Goal: Task Accomplishment & Management: Use online tool/utility

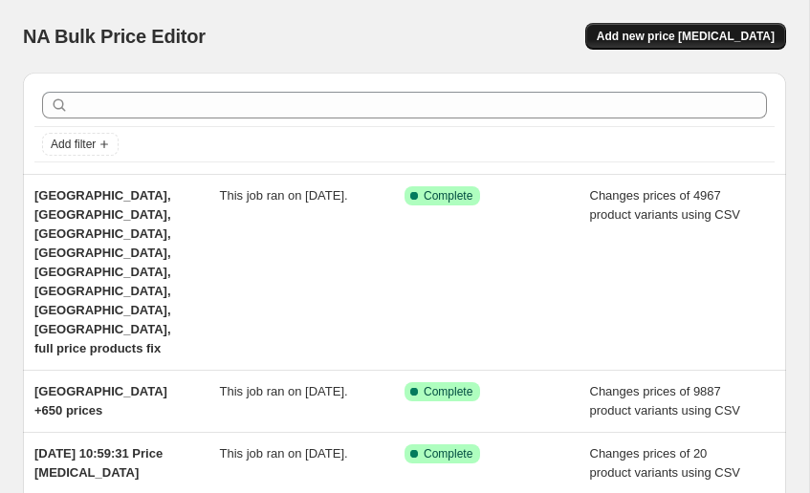
click at [678, 36] on span "Add new price [MEDICAL_DATA]" at bounding box center [686, 36] width 178 height 15
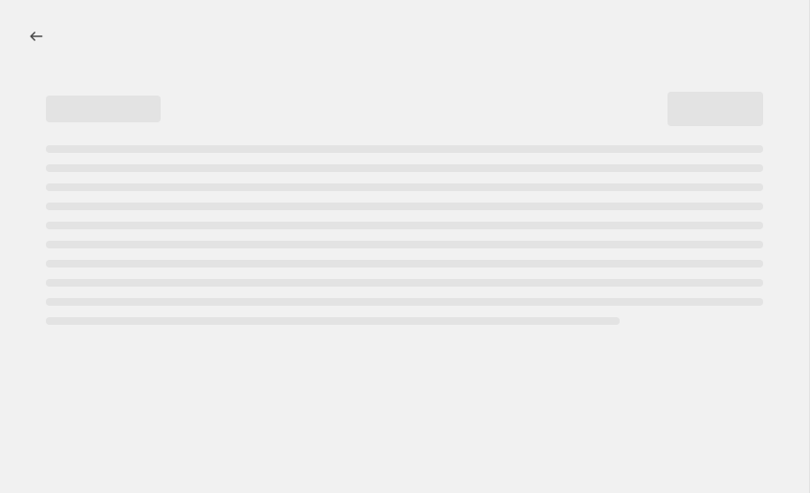
select select "percentage"
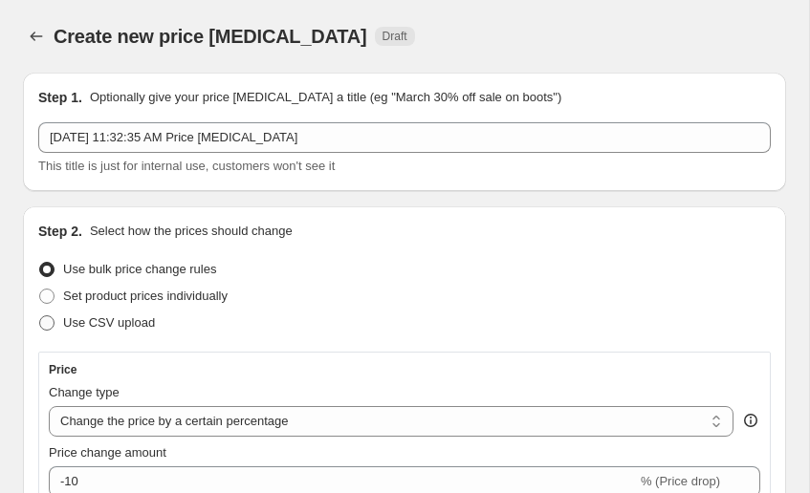
click at [99, 326] on span "Use CSV upload" at bounding box center [109, 323] width 92 height 14
click at [40, 317] on input "Use CSV upload" at bounding box center [39, 316] width 1 height 1
radio input "true"
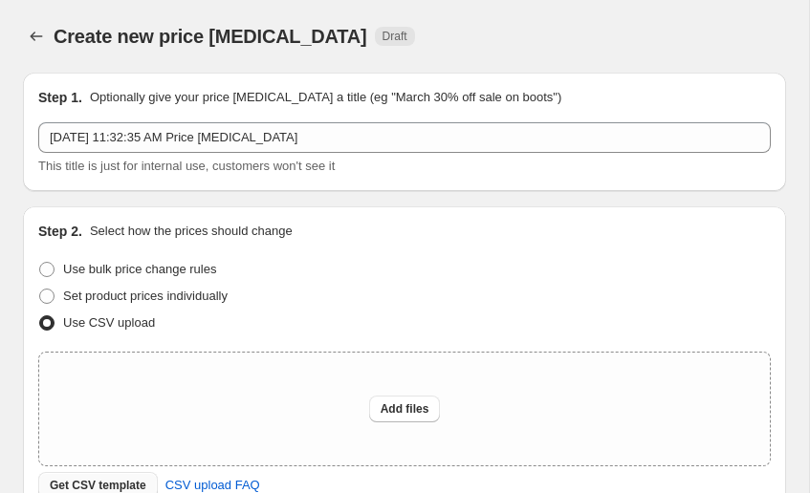
click at [86, 484] on span "Get CSV template" at bounding box center [98, 485] width 97 height 15
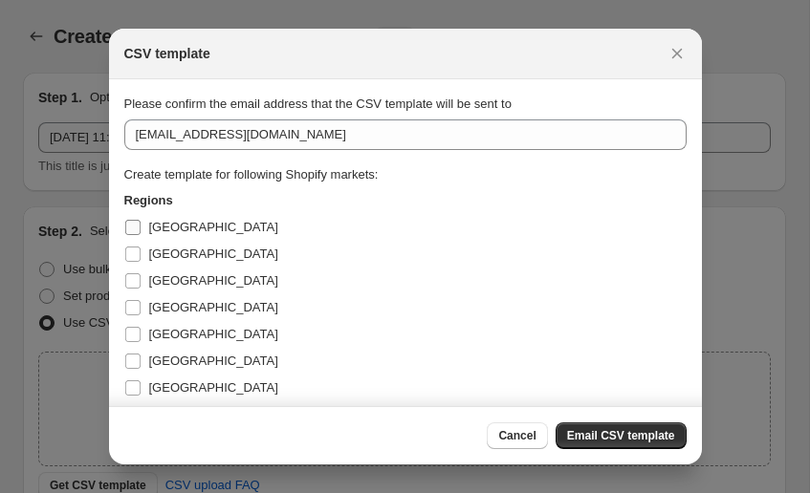
click at [149, 225] on span "[GEOGRAPHIC_DATA]" at bounding box center [213, 227] width 129 height 14
click at [141, 225] on input "[GEOGRAPHIC_DATA]" at bounding box center [132, 227] width 15 height 15
checkbox input "true"
click at [142, 254] on label "[GEOGRAPHIC_DATA]" at bounding box center [201, 254] width 154 height 27
click at [141, 254] on input "[GEOGRAPHIC_DATA]" at bounding box center [132, 254] width 15 height 15
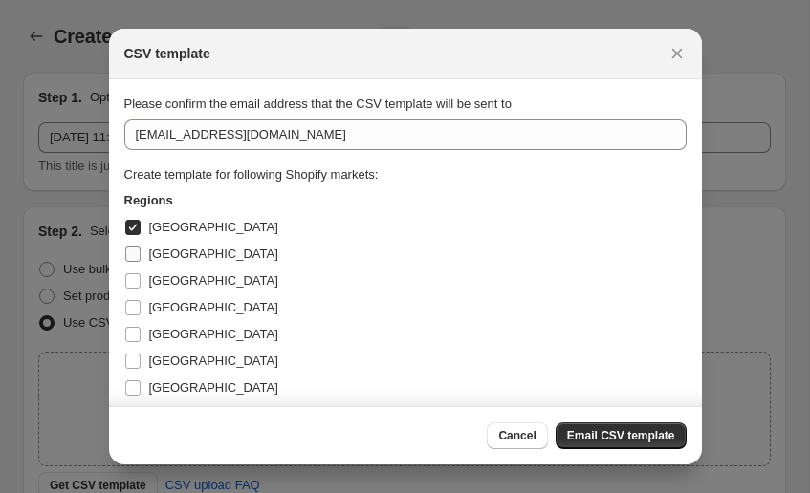
checkbox input "true"
click at [142, 278] on label "[GEOGRAPHIC_DATA]" at bounding box center [201, 281] width 154 height 27
click at [141, 278] on input "[GEOGRAPHIC_DATA]" at bounding box center [132, 281] width 15 height 15
checkbox input "true"
click at [142, 300] on label "[GEOGRAPHIC_DATA]" at bounding box center [201, 308] width 154 height 27
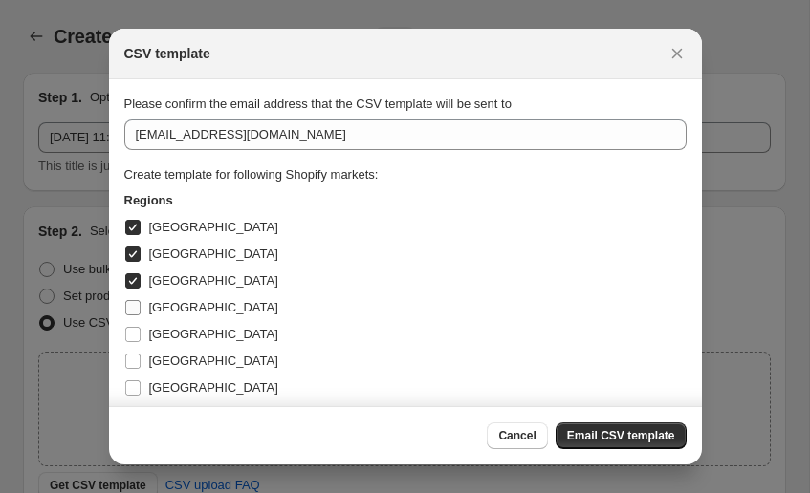
click at [141, 300] on input "[GEOGRAPHIC_DATA]" at bounding box center [132, 307] width 15 height 15
checkbox input "true"
click at [142, 328] on label "[GEOGRAPHIC_DATA]" at bounding box center [201, 334] width 154 height 27
click at [141, 328] on input "[GEOGRAPHIC_DATA]" at bounding box center [132, 334] width 15 height 15
click at [142, 344] on label "[GEOGRAPHIC_DATA]" at bounding box center [201, 334] width 154 height 27
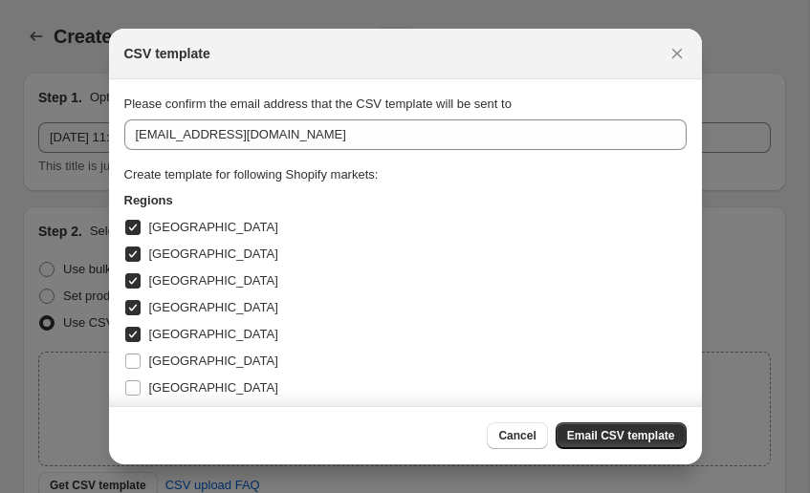
click at [141, 342] on input "[GEOGRAPHIC_DATA]" at bounding box center [132, 334] width 15 height 15
checkbox input "false"
click at [140, 375] on label "[GEOGRAPHIC_DATA]" at bounding box center [201, 388] width 154 height 27
click at [140, 381] on input "[GEOGRAPHIC_DATA]" at bounding box center [132, 388] width 15 height 15
checkbox input "true"
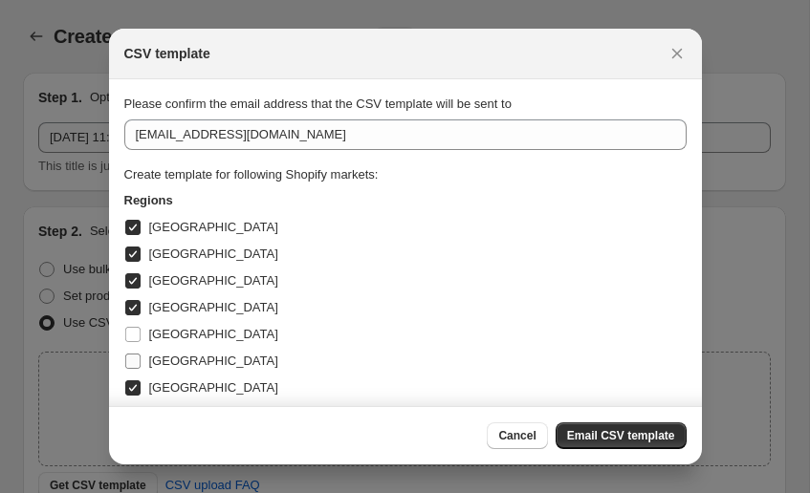
click at [140, 354] on input "[GEOGRAPHIC_DATA]" at bounding box center [132, 361] width 15 height 15
checkbox input "true"
click at [139, 337] on input "[GEOGRAPHIC_DATA]" at bounding box center [132, 334] width 15 height 15
checkbox input "true"
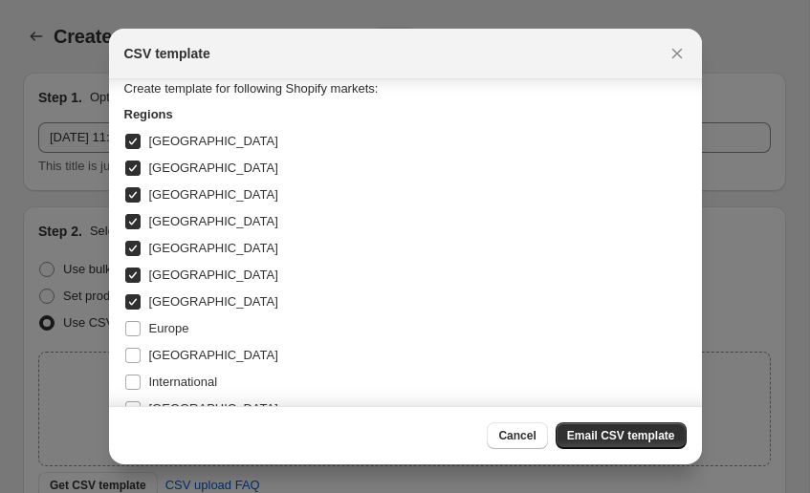
scroll to position [155, 0]
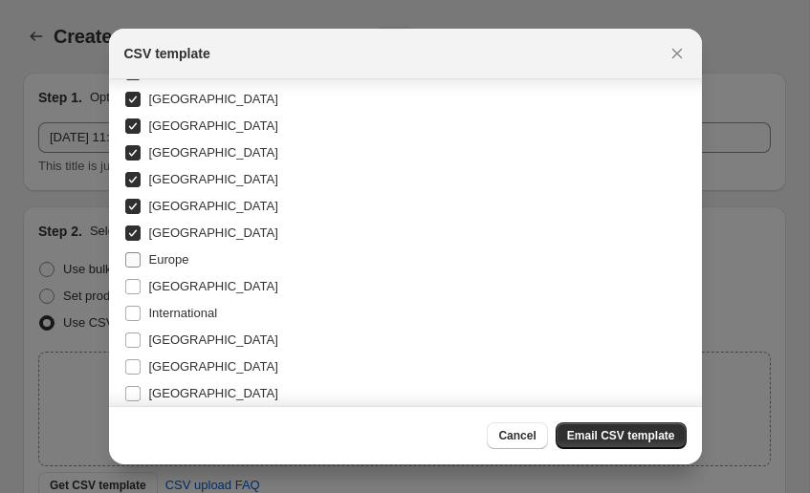
click at [151, 264] on span "Europe" at bounding box center [169, 259] width 40 height 14
click at [141, 264] on input "Europe" at bounding box center [132, 259] width 15 height 15
checkbox input "true"
click at [147, 284] on label "[GEOGRAPHIC_DATA]" at bounding box center [201, 287] width 154 height 27
click at [141, 284] on input "[GEOGRAPHIC_DATA]" at bounding box center [132, 286] width 15 height 15
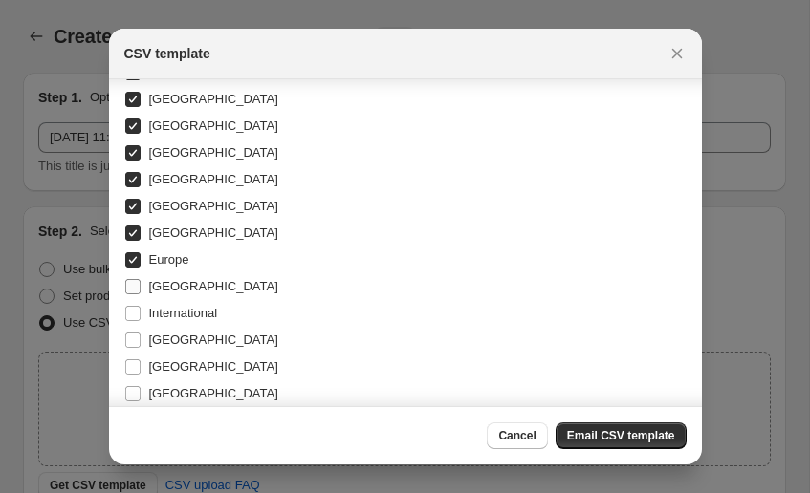
checkbox input "true"
click at [147, 310] on label "International" at bounding box center [171, 313] width 94 height 27
click at [141, 310] on input "International" at bounding box center [132, 313] width 15 height 15
checkbox input "true"
click at [147, 334] on label "[GEOGRAPHIC_DATA]" at bounding box center [201, 340] width 154 height 27
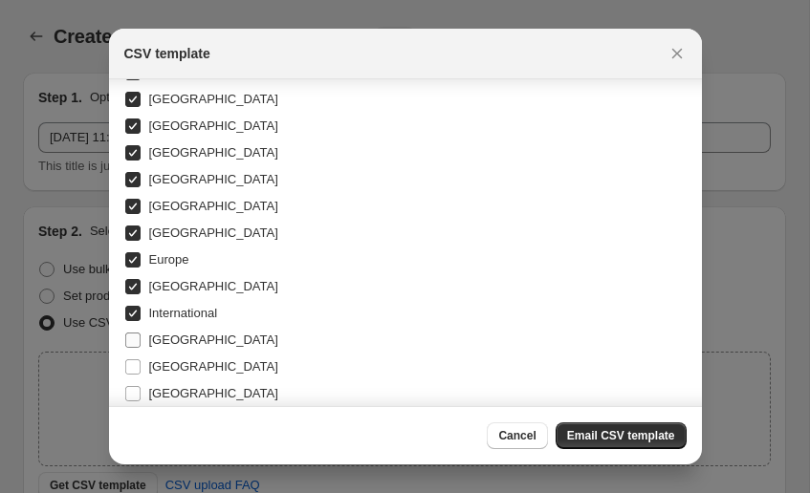
click at [141, 334] on input "[GEOGRAPHIC_DATA]" at bounding box center [132, 340] width 15 height 15
checkbox input "true"
click at [147, 358] on label "[GEOGRAPHIC_DATA]" at bounding box center [201, 367] width 154 height 27
click at [141, 360] on input "[GEOGRAPHIC_DATA]" at bounding box center [132, 367] width 15 height 15
checkbox input "true"
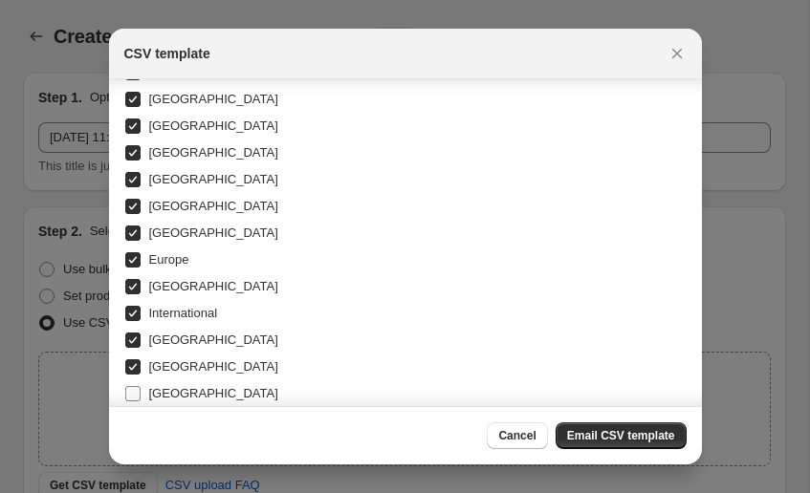
click at [147, 394] on label "[GEOGRAPHIC_DATA]" at bounding box center [201, 394] width 154 height 27
click at [141, 394] on input "[GEOGRAPHIC_DATA]" at bounding box center [132, 393] width 15 height 15
checkbox input "true"
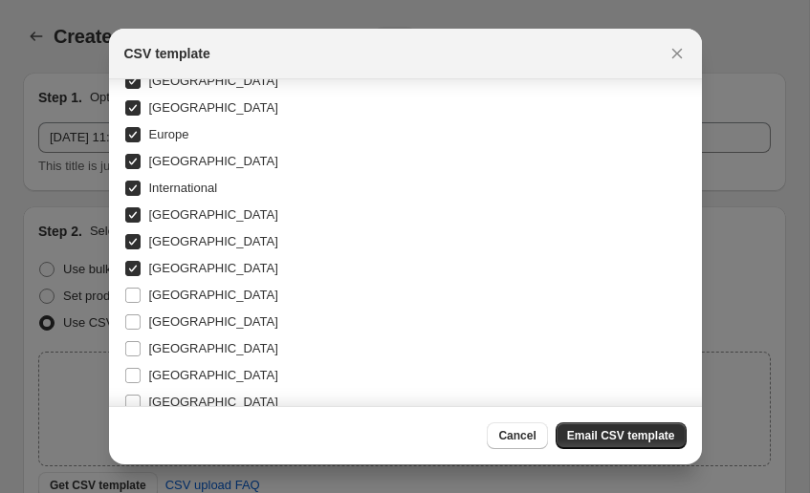
scroll to position [301, 0]
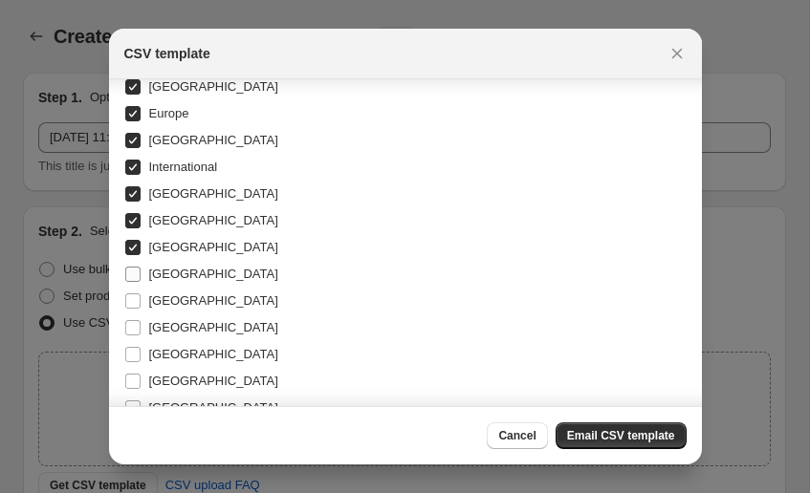
click at [165, 274] on span "[GEOGRAPHIC_DATA]" at bounding box center [213, 274] width 129 height 14
click at [141, 274] on input "[GEOGRAPHIC_DATA]" at bounding box center [132, 274] width 15 height 15
checkbox input "true"
click at [159, 300] on span "[GEOGRAPHIC_DATA]" at bounding box center [213, 301] width 129 height 14
click at [141, 300] on input "[GEOGRAPHIC_DATA]" at bounding box center [132, 301] width 15 height 15
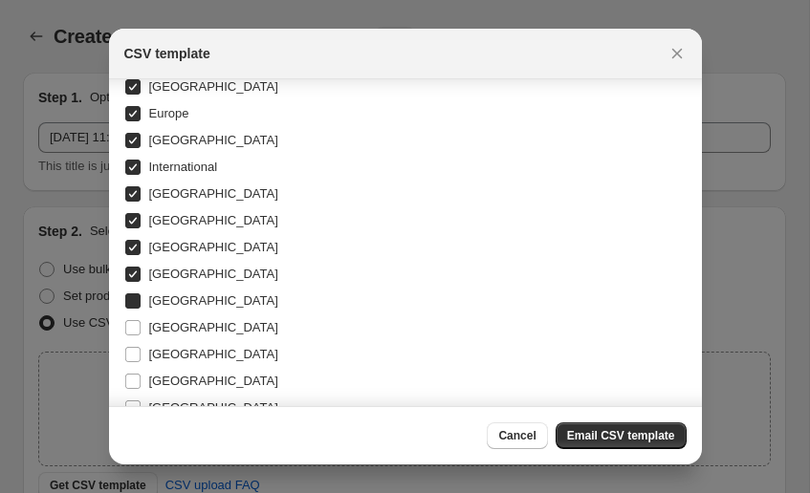
checkbox input "true"
click at [158, 327] on span "[GEOGRAPHIC_DATA]" at bounding box center [213, 327] width 129 height 14
click at [141, 327] on input "[GEOGRAPHIC_DATA]" at bounding box center [132, 327] width 15 height 15
checkbox input "true"
click at [157, 360] on span "[GEOGRAPHIC_DATA]" at bounding box center [213, 354] width 129 height 14
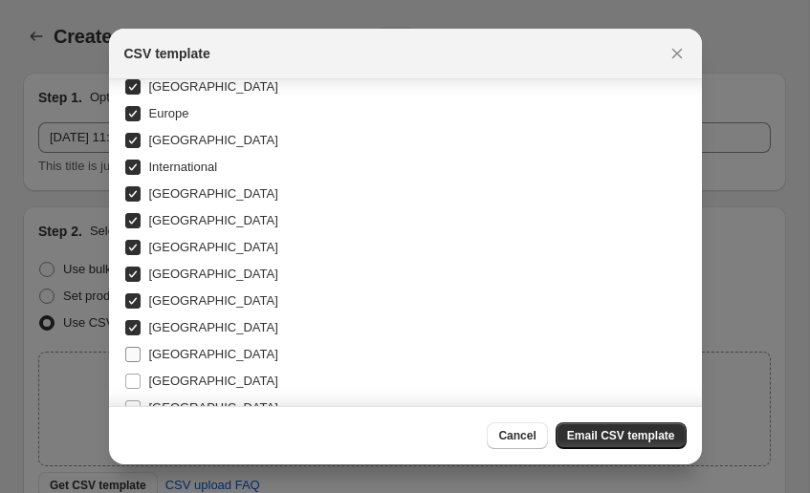
click at [141, 360] on input "[GEOGRAPHIC_DATA]" at bounding box center [132, 354] width 15 height 15
checkbox input "true"
click at [157, 374] on span "[GEOGRAPHIC_DATA]" at bounding box center [213, 381] width 129 height 14
click at [141, 374] on input "[GEOGRAPHIC_DATA]" at bounding box center [132, 381] width 15 height 15
checkbox input "true"
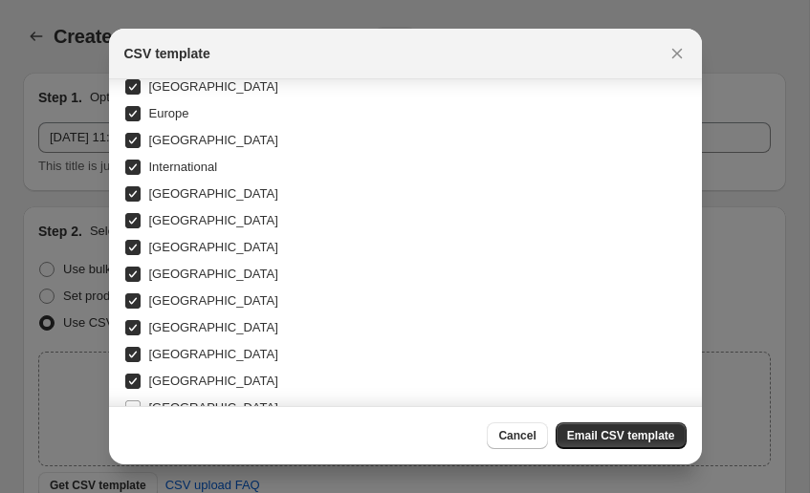
scroll to position [451, 0]
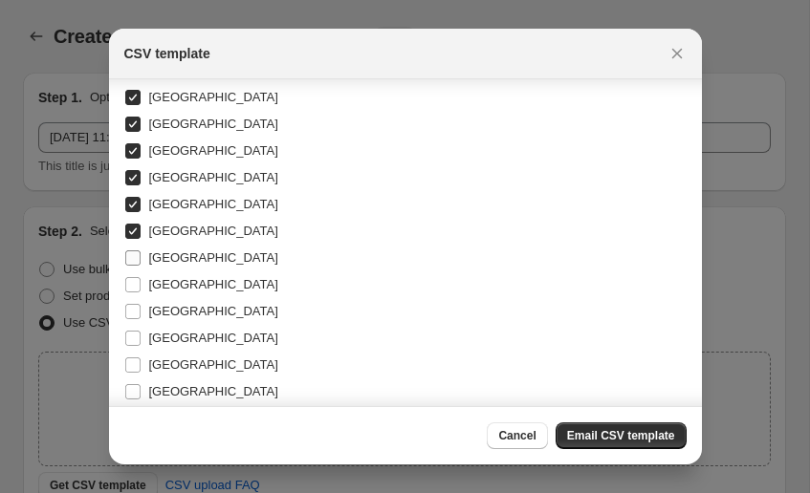
click at [189, 268] on label "[GEOGRAPHIC_DATA]" at bounding box center [201, 258] width 154 height 27
click at [141, 266] on input "[GEOGRAPHIC_DATA]" at bounding box center [132, 258] width 15 height 15
checkbox input "true"
click at [175, 290] on span "[GEOGRAPHIC_DATA]" at bounding box center [213, 284] width 129 height 14
click at [141, 290] on input "[GEOGRAPHIC_DATA]" at bounding box center [132, 284] width 15 height 15
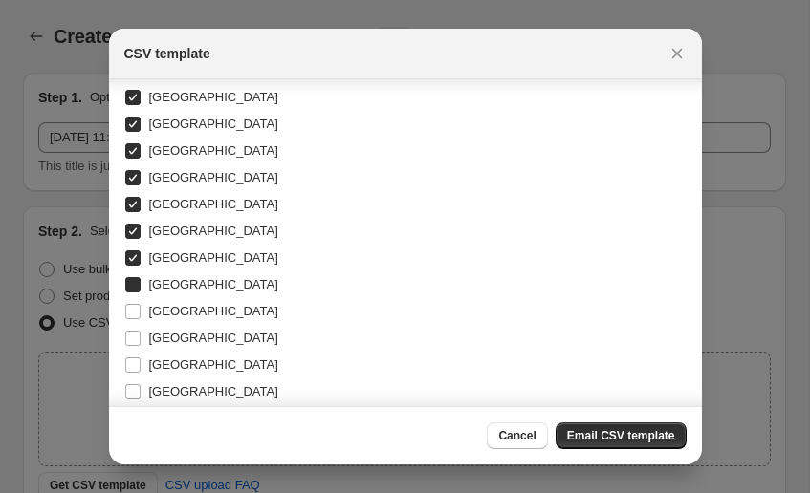
checkbox input "true"
click at [174, 319] on span "[GEOGRAPHIC_DATA]" at bounding box center [213, 311] width 129 height 19
click at [141, 319] on input "[GEOGRAPHIC_DATA]" at bounding box center [132, 311] width 15 height 15
click at [173, 319] on span "[GEOGRAPHIC_DATA]" at bounding box center [213, 311] width 129 height 19
click at [141, 319] on input "[GEOGRAPHIC_DATA]" at bounding box center [132, 311] width 15 height 15
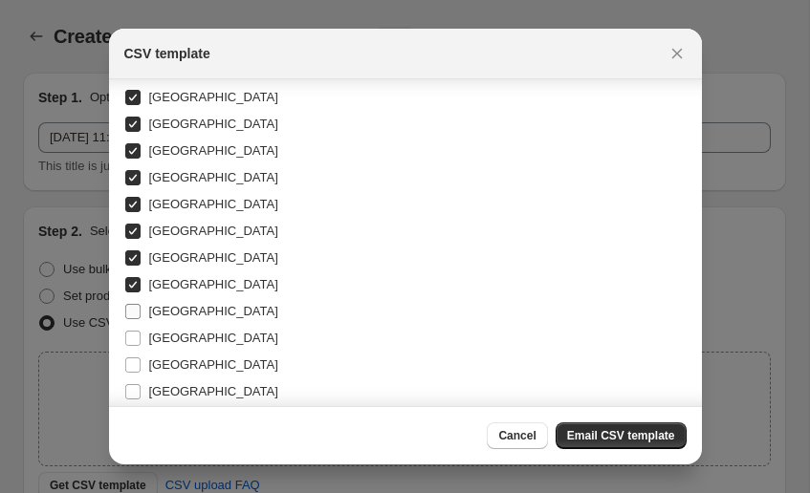
checkbox input "false"
click at [173, 340] on span "[GEOGRAPHIC_DATA]" at bounding box center [213, 338] width 129 height 14
click at [141, 340] on input "[GEOGRAPHIC_DATA]" at bounding box center [132, 338] width 15 height 15
checkbox input "true"
click at [173, 360] on span "[GEOGRAPHIC_DATA]" at bounding box center [213, 365] width 129 height 14
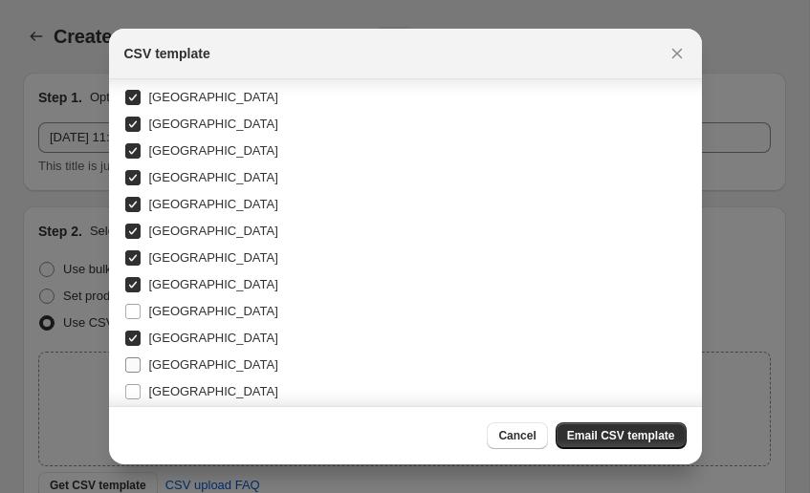
click at [141, 360] on input "[GEOGRAPHIC_DATA]" at bounding box center [132, 365] width 15 height 15
checkbox input "true"
click at [173, 384] on span "[GEOGRAPHIC_DATA]" at bounding box center [213, 391] width 129 height 14
click at [141, 384] on input "[GEOGRAPHIC_DATA]" at bounding box center [132, 391] width 15 height 15
checkbox input "true"
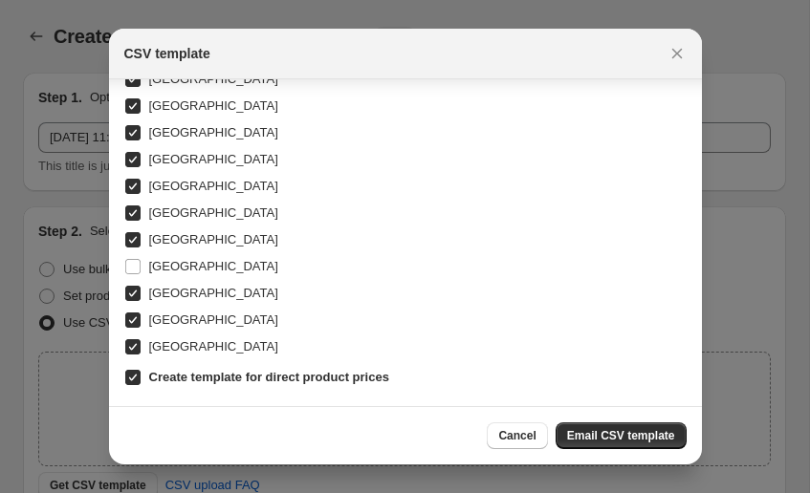
scroll to position [496, 0]
click at [648, 433] on span "Email CSV template" at bounding box center [621, 435] width 108 height 15
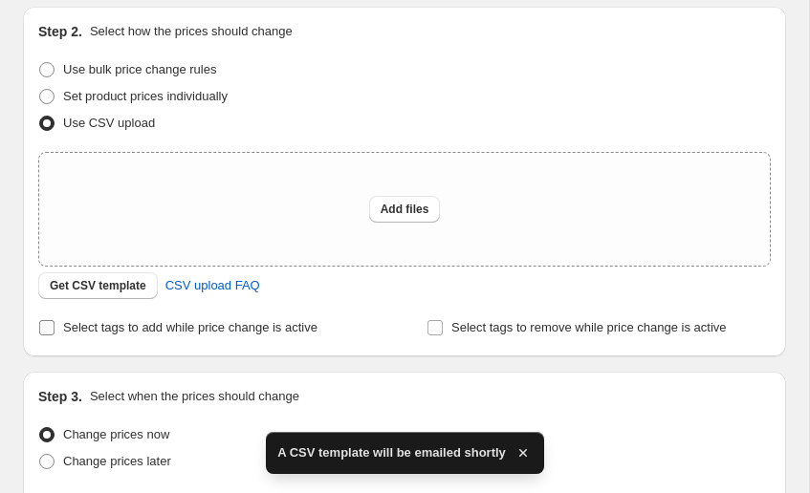
scroll to position [209, 0]
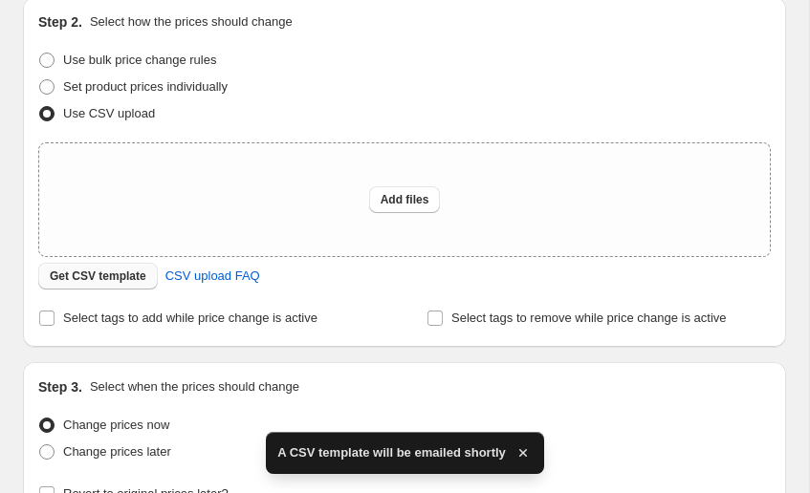
click at [109, 282] on span "Get CSV template" at bounding box center [98, 276] width 97 height 15
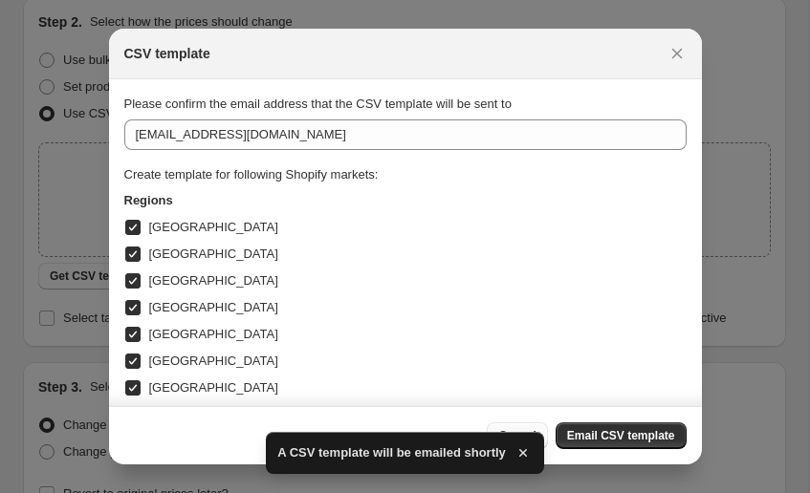
click at [534, 427] on button "Cancel" at bounding box center [517, 436] width 60 height 27
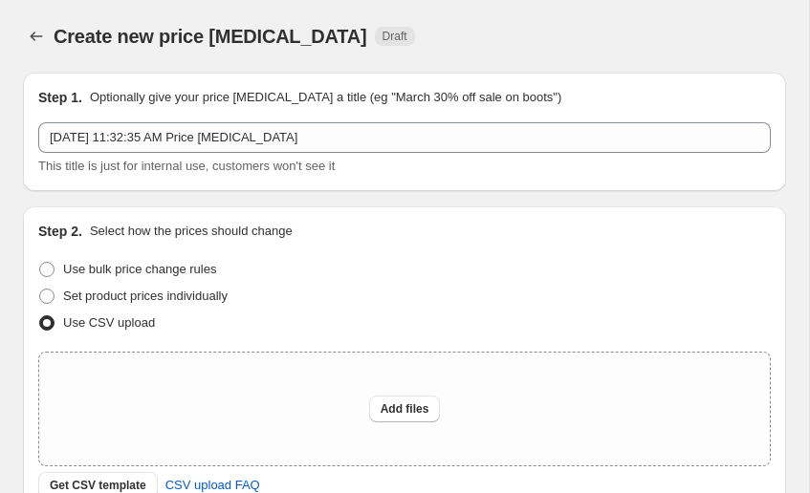
scroll to position [0, 0]
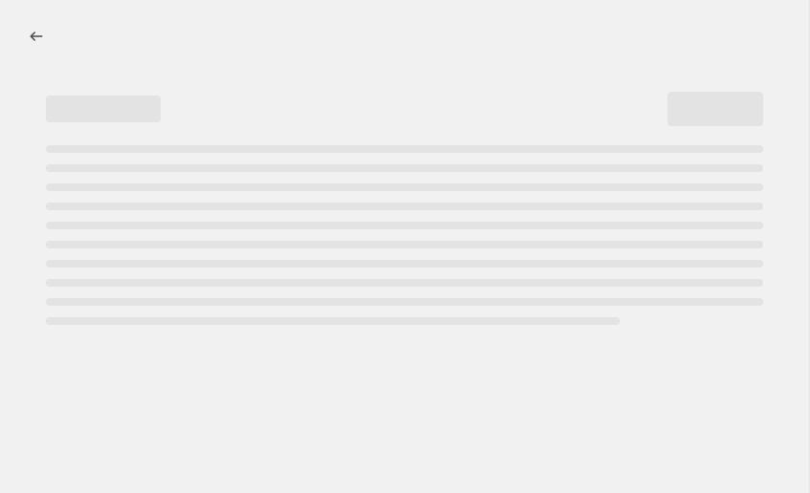
select select "percentage"
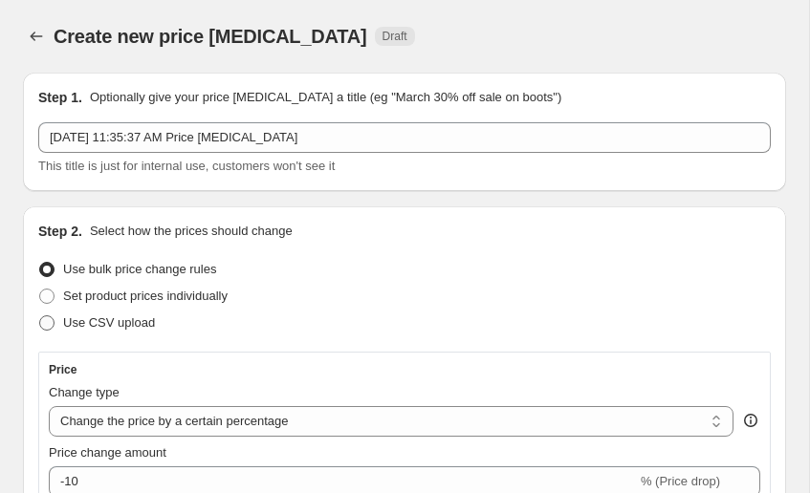
click at [95, 318] on span "Use CSV upload" at bounding box center [109, 323] width 92 height 14
click at [40, 317] on input "Use CSV upload" at bounding box center [39, 316] width 1 height 1
radio input "true"
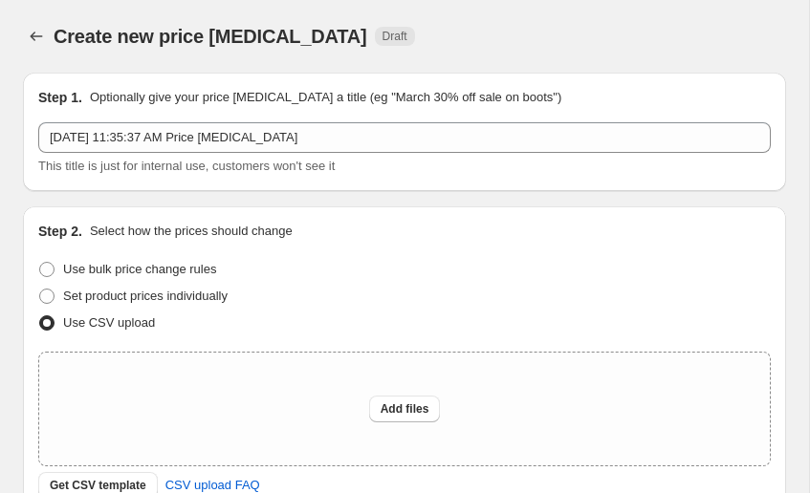
scroll to position [237, 0]
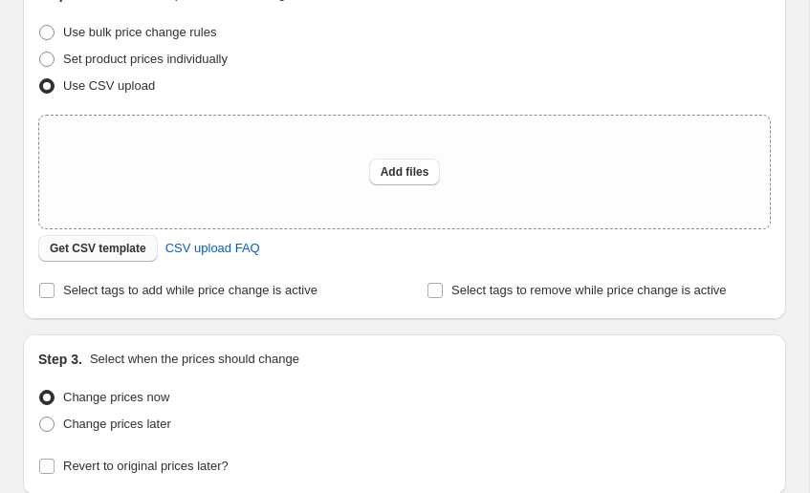
click at [128, 249] on span "Get CSV template" at bounding box center [98, 248] width 97 height 15
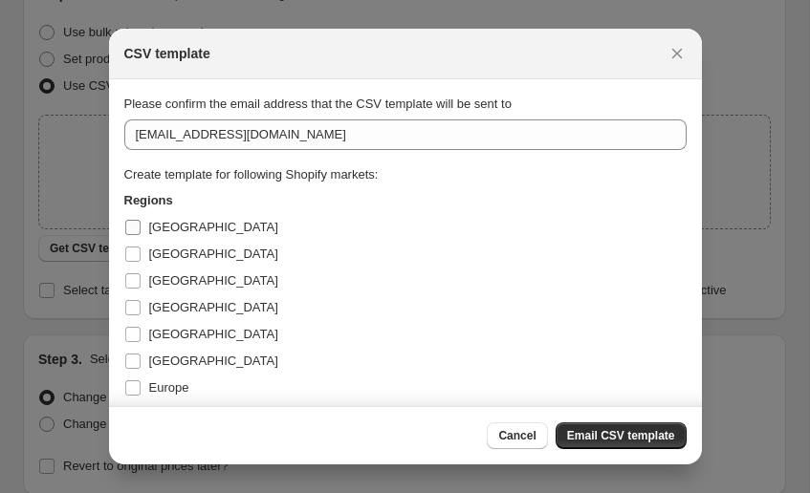
click at [163, 230] on span "[GEOGRAPHIC_DATA]" at bounding box center [213, 227] width 129 height 14
click at [141, 230] on input "[GEOGRAPHIC_DATA]" at bounding box center [132, 227] width 15 height 15
checkbox input "true"
click at [160, 248] on span "[GEOGRAPHIC_DATA]" at bounding box center [213, 254] width 129 height 14
click at [141, 248] on input "[GEOGRAPHIC_DATA]" at bounding box center [132, 254] width 15 height 15
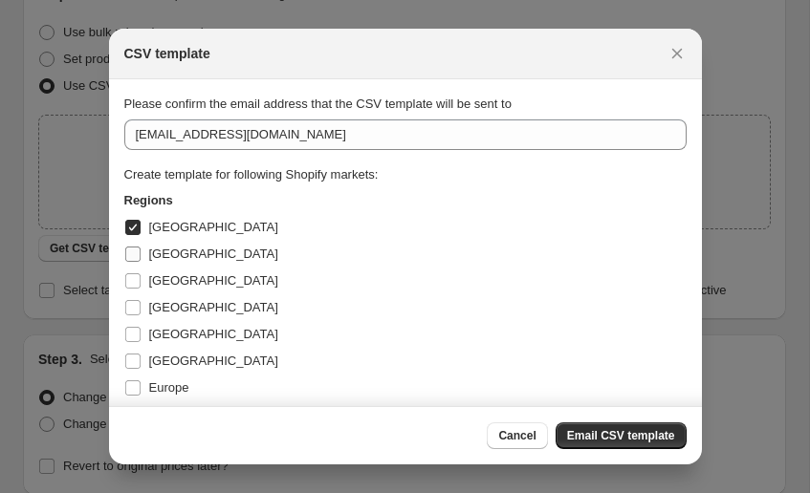
checkbox input "true"
click at [160, 275] on span "[GEOGRAPHIC_DATA]" at bounding box center [213, 281] width 129 height 14
click at [141, 275] on input "[GEOGRAPHIC_DATA]" at bounding box center [132, 281] width 15 height 15
checkbox input "true"
click at [160, 296] on label "[GEOGRAPHIC_DATA]" at bounding box center [201, 308] width 154 height 27
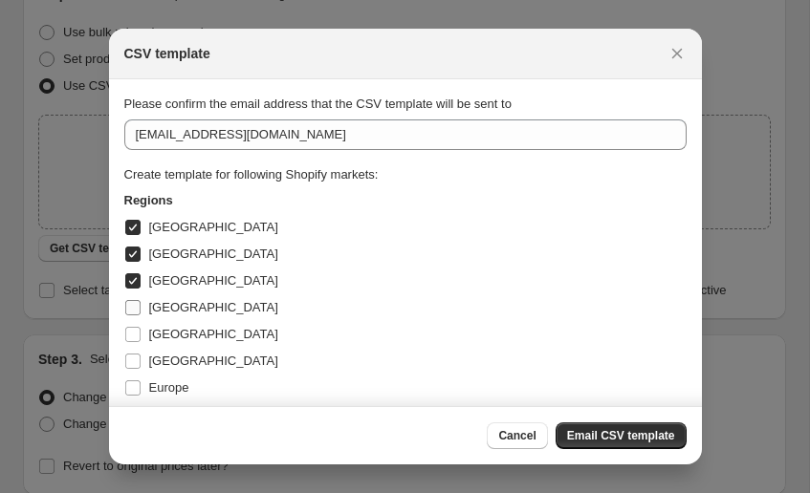
click at [141, 300] on input "[GEOGRAPHIC_DATA]" at bounding box center [132, 307] width 15 height 15
checkbox input "true"
click at [160, 323] on label "[GEOGRAPHIC_DATA]" at bounding box center [201, 334] width 154 height 27
click at [141, 327] on input "[GEOGRAPHIC_DATA]" at bounding box center [132, 334] width 15 height 15
click at [160, 340] on span "[GEOGRAPHIC_DATA]" at bounding box center [213, 334] width 129 height 14
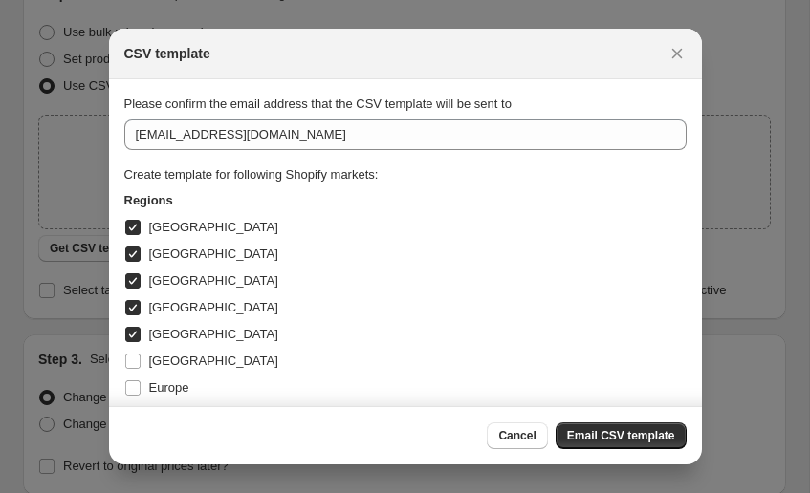
click at [141, 340] on input "[GEOGRAPHIC_DATA]" at bounding box center [132, 334] width 15 height 15
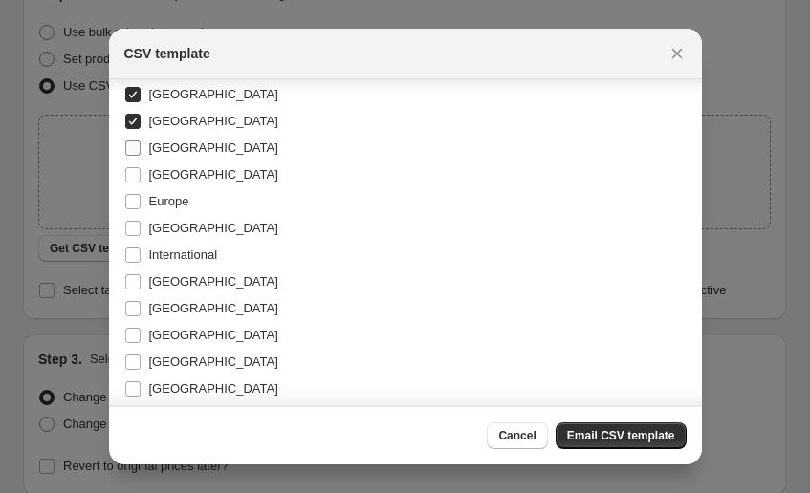
scroll to position [187, 0]
click at [157, 149] on span "[GEOGRAPHIC_DATA]" at bounding box center [213, 147] width 129 height 14
click at [141, 149] on input "[GEOGRAPHIC_DATA]" at bounding box center [132, 147] width 15 height 15
checkbox input "true"
click at [154, 173] on span "[GEOGRAPHIC_DATA]" at bounding box center [213, 173] width 129 height 14
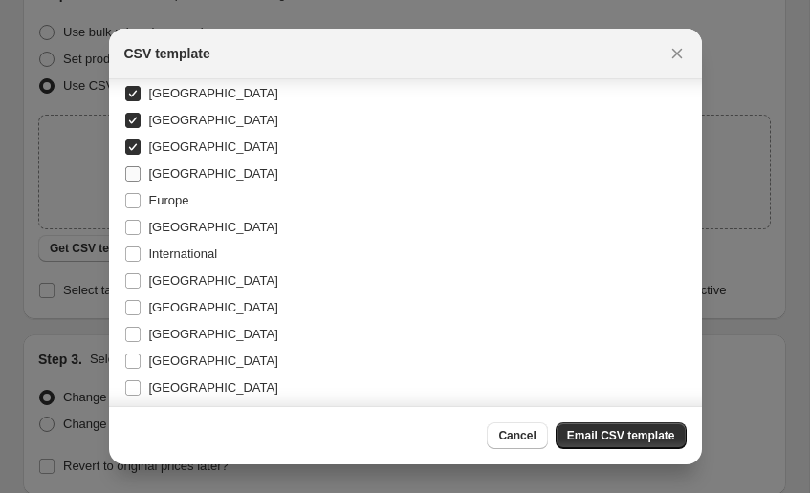
click at [141, 173] on input "[GEOGRAPHIC_DATA]" at bounding box center [132, 173] width 15 height 15
checkbox input "true"
click at [154, 196] on span "Europe" at bounding box center [169, 200] width 40 height 14
click at [141, 196] on input "Europe" at bounding box center [132, 200] width 15 height 15
checkbox input "true"
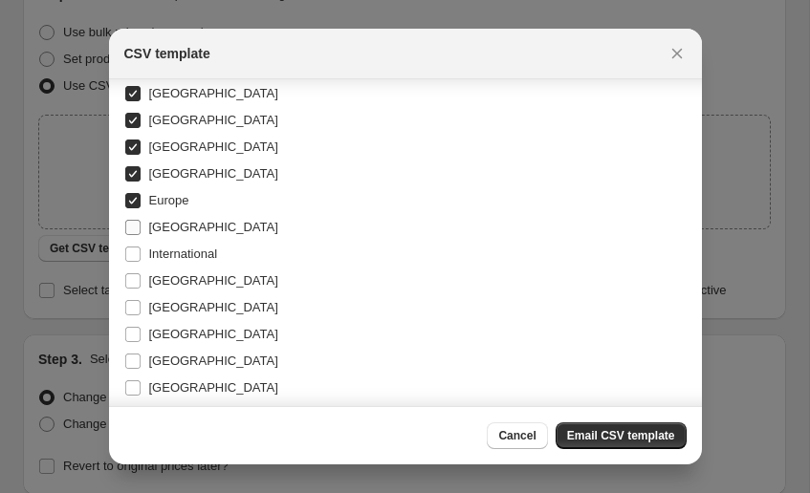
click at [154, 233] on span "[GEOGRAPHIC_DATA]" at bounding box center [213, 227] width 129 height 14
click at [141, 233] on input "[GEOGRAPHIC_DATA]" at bounding box center [132, 227] width 15 height 15
checkbox input "true"
click at [153, 257] on span "International" at bounding box center [183, 254] width 69 height 14
click at [141, 257] on input "International" at bounding box center [132, 254] width 15 height 15
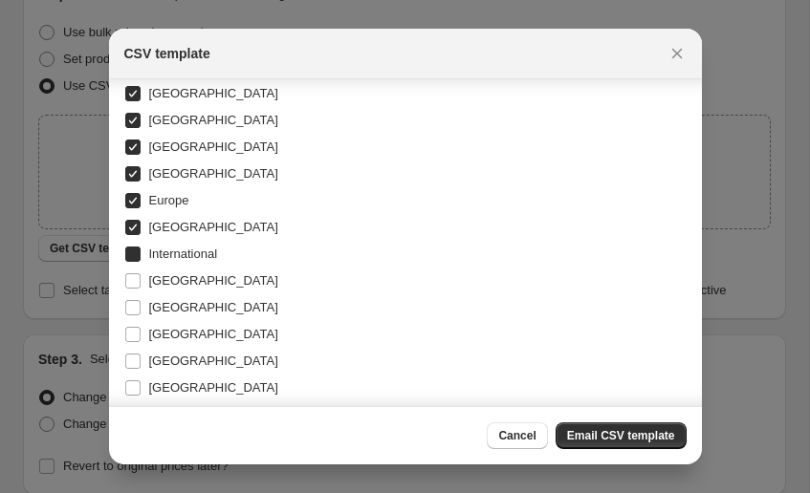
checkbox input "true"
click at [153, 292] on label "[GEOGRAPHIC_DATA]" at bounding box center [201, 281] width 154 height 27
click at [141, 289] on input "[GEOGRAPHIC_DATA]" at bounding box center [132, 281] width 15 height 15
checkbox input "true"
click at [151, 323] on label "[GEOGRAPHIC_DATA]" at bounding box center [201, 334] width 154 height 27
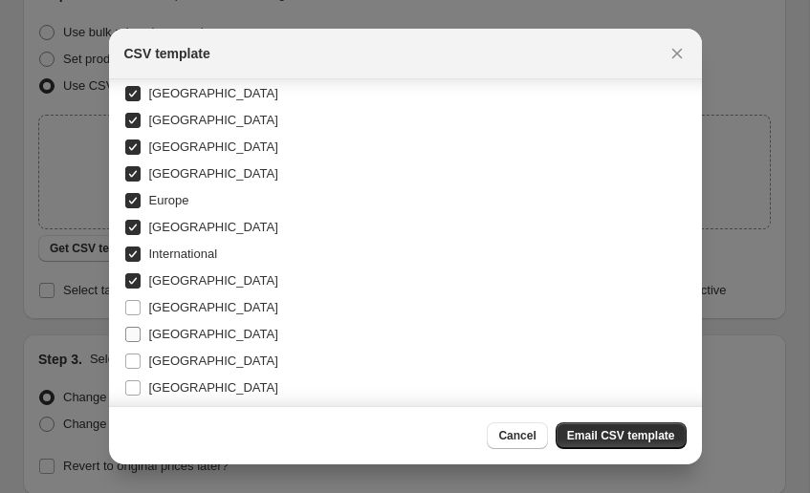
click at [141, 327] on input "[GEOGRAPHIC_DATA]" at bounding box center [132, 334] width 15 height 15
checkbox input "true"
click at [153, 308] on span "[GEOGRAPHIC_DATA]" at bounding box center [213, 307] width 129 height 14
click at [141, 308] on input "[GEOGRAPHIC_DATA]" at bounding box center [132, 307] width 15 height 15
checkbox input "true"
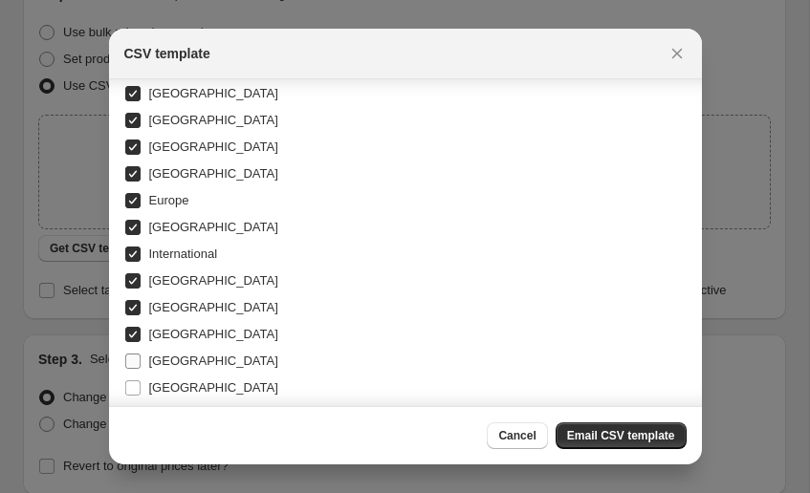
click at [146, 362] on label "[GEOGRAPHIC_DATA]" at bounding box center [201, 361] width 154 height 27
click at [141, 362] on input "[GEOGRAPHIC_DATA]" at bounding box center [132, 361] width 15 height 15
checkbox input "true"
click at [146, 380] on label "[GEOGRAPHIC_DATA]" at bounding box center [201, 388] width 154 height 27
click at [141, 381] on input "[GEOGRAPHIC_DATA]" at bounding box center [132, 388] width 15 height 15
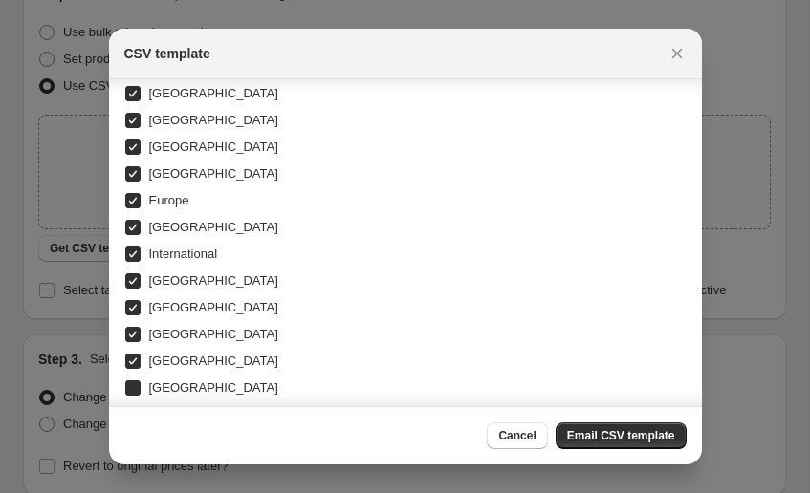
checkbox input "true"
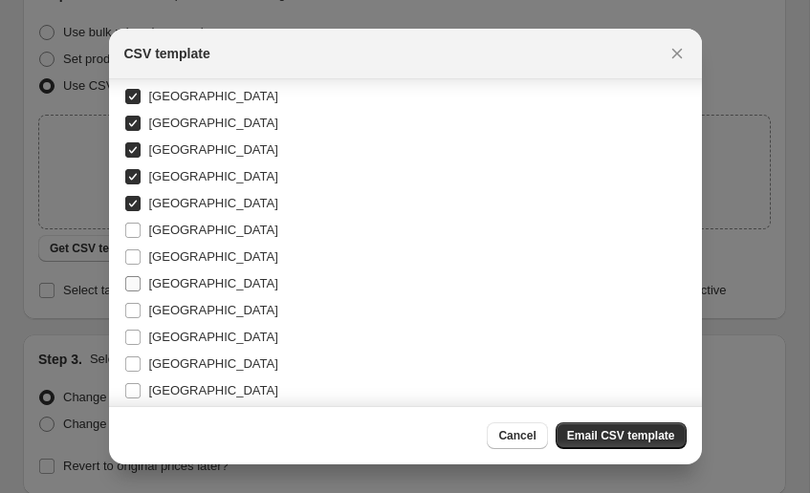
scroll to position [371, 0]
click at [160, 238] on span "[GEOGRAPHIC_DATA]" at bounding box center [213, 231] width 129 height 14
click at [141, 238] on input "[GEOGRAPHIC_DATA]" at bounding box center [132, 231] width 15 height 15
checkbox input "true"
click at [157, 256] on span "[GEOGRAPHIC_DATA]" at bounding box center [213, 258] width 129 height 14
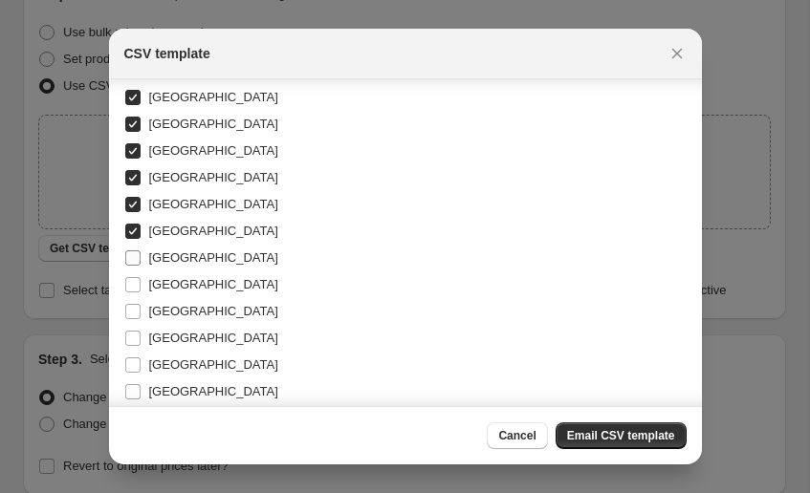
click at [141, 256] on input "[GEOGRAPHIC_DATA]" at bounding box center [132, 258] width 15 height 15
checkbox input "true"
click at [157, 286] on span "[GEOGRAPHIC_DATA]" at bounding box center [213, 284] width 129 height 14
click at [141, 286] on input "[GEOGRAPHIC_DATA]" at bounding box center [132, 284] width 15 height 15
checkbox input "true"
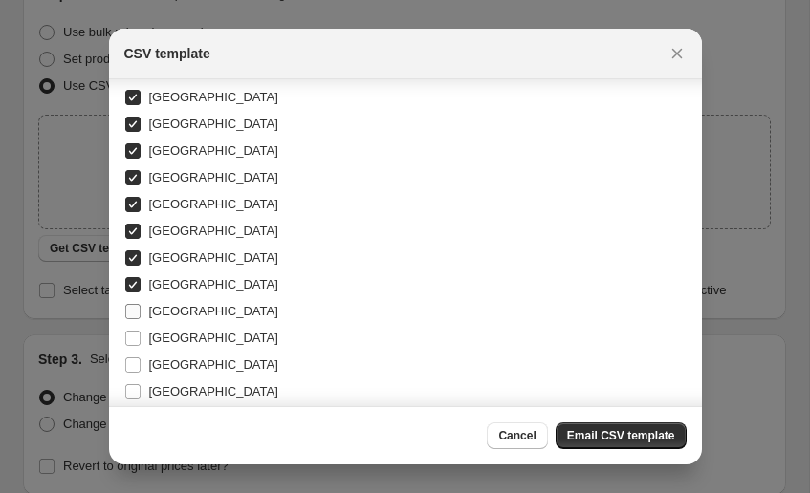
click at [157, 308] on span "[GEOGRAPHIC_DATA]" at bounding box center [213, 311] width 129 height 14
click at [141, 308] on input "[GEOGRAPHIC_DATA]" at bounding box center [132, 311] width 15 height 15
checkbox input "true"
click at [157, 339] on span "[GEOGRAPHIC_DATA]" at bounding box center [213, 338] width 129 height 14
click at [141, 339] on input "[GEOGRAPHIC_DATA]" at bounding box center [132, 338] width 15 height 15
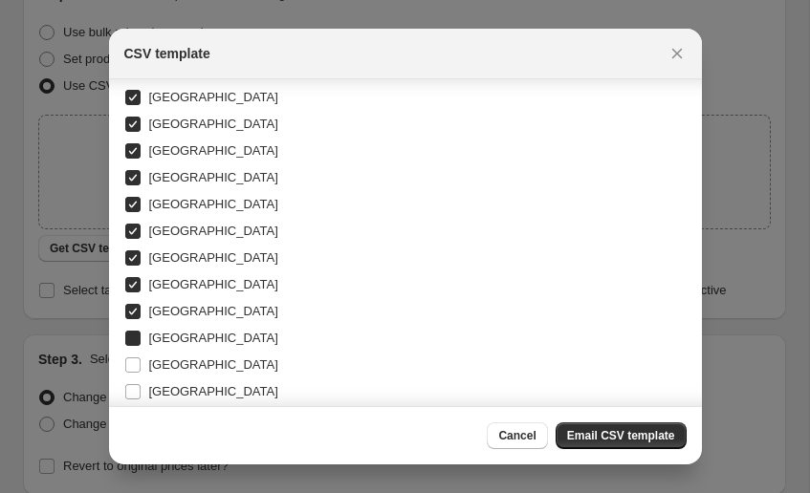
checkbox input "true"
click at [156, 389] on span "[GEOGRAPHIC_DATA]" at bounding box center [213, 391] width 129 height 14
click at [141, 389] on input "[GEOGRAPHIC_DATA]" at bounding box center [132, 391] width 15 height 15
checkbox input "true"
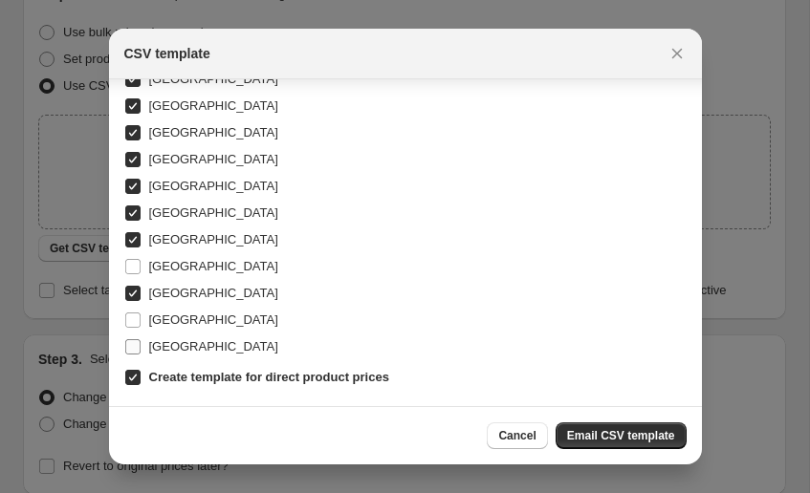
scroll to position [470, 0]
click at [171, 330] on label "[GEOGRAPHIC_DATA]" at bounding box center [201, 320] width 154 height 27
click at [141, 328] on input "[GEOGRAPHIC_DATA]" at bounding box center [132, 320] width 15 height 15
checkbox input "true"
click at [164, 343] on span "[GEOGRAPHIC_DATA]" at bounding box center [213, 347] width 129 height 14
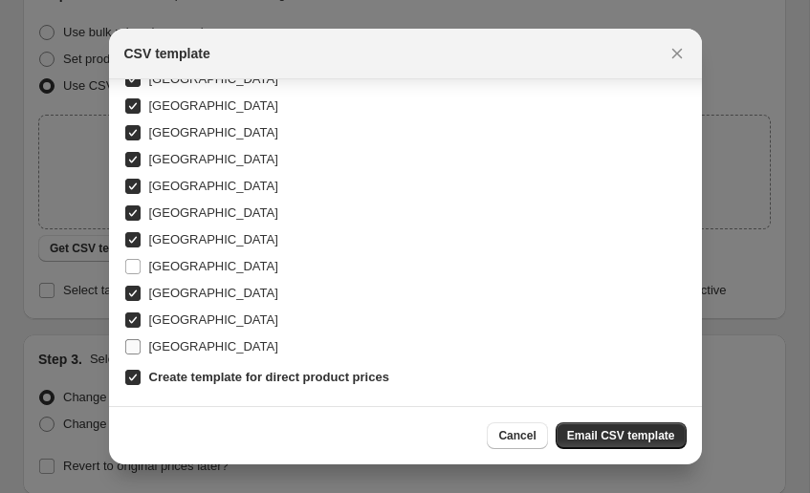
click at [141, 343] on input "[GEOGRAPHIC_DATA]" at bounding box center [132, 347] width 15 height 15
checkbox input "true"
click at [618, 433] on span "Email CSV template" at bounding box center [621, 435] width 108 height 15
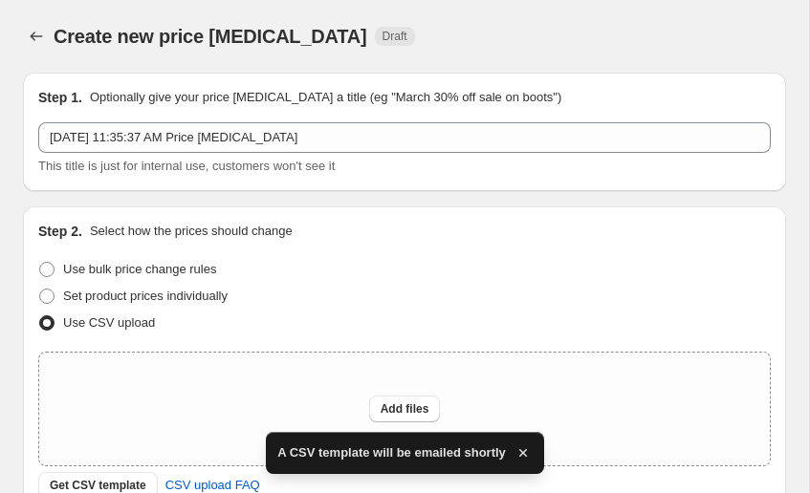
scroll to position [237, 0]
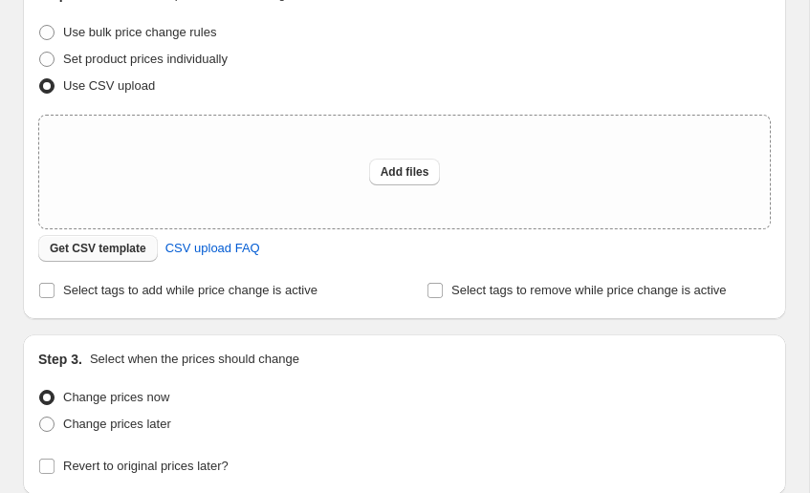
click at [146, 250] on span "Get CSV template" at bounding box center [98, 248] width 97 height 15
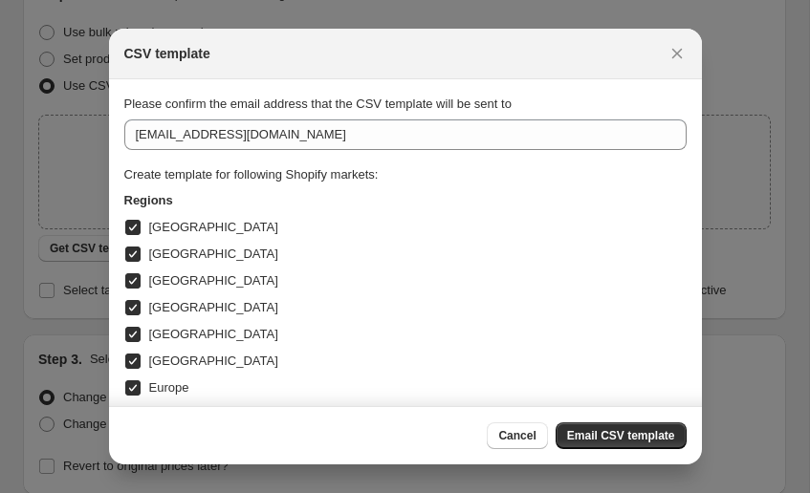
scroll to position [0, 0]
click at [40, 236] on div at bounding box center [405, 246] width 810 height 493
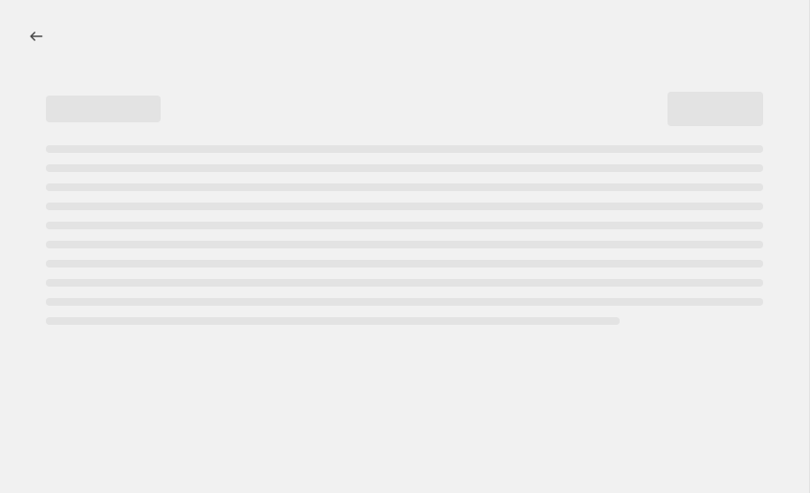
select select "percentage"
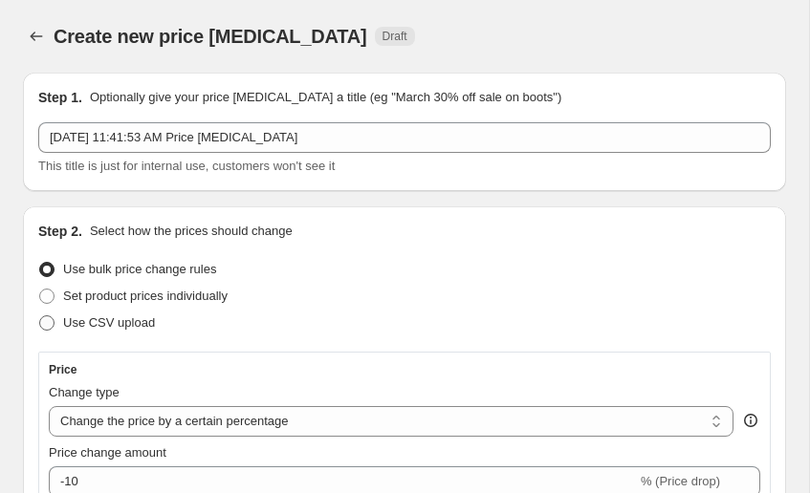
click at [101, 321] on span "Use CSV upload" at bounding box center [109, 323] width 92 height 14
click at [40, 317] on input "Use CSV upload" at bounding box center [39, 316] width 1 height 1
radio input "true"
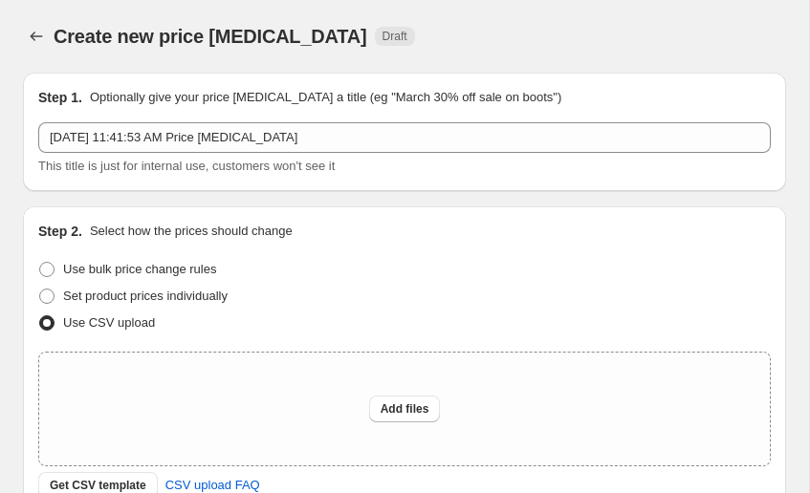
scroll to position [77, 0]
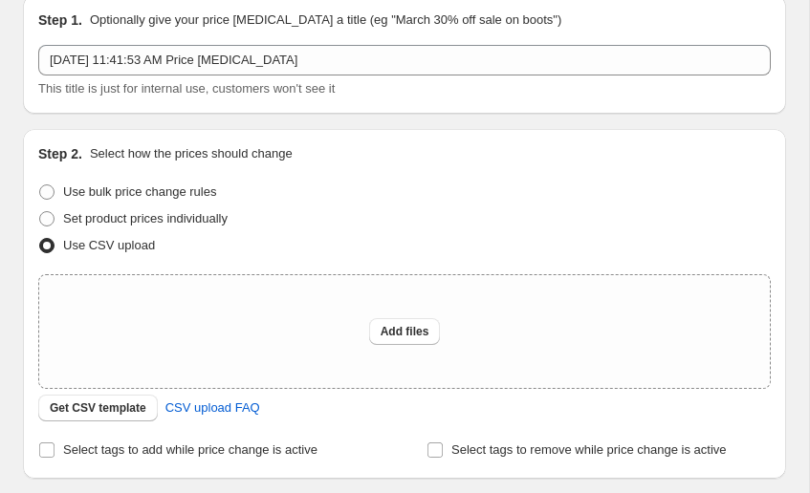
click at [113, 425] on div "Step 2. Select how the prices should change Use bulk price change rules Set pro…" at bounding box center [404, 303] width 733 height 319
click at [114, 417] on button "Get CSV template" at bounding box center [98, 408] width 120 height 27
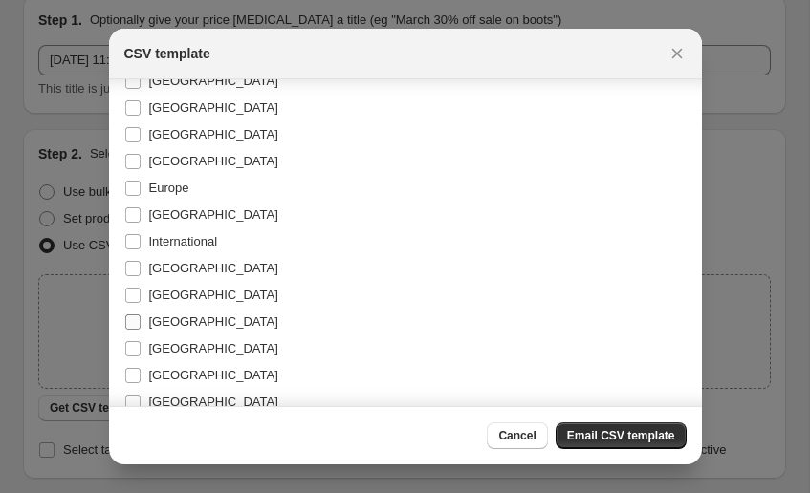
scroll to position [178, 0]
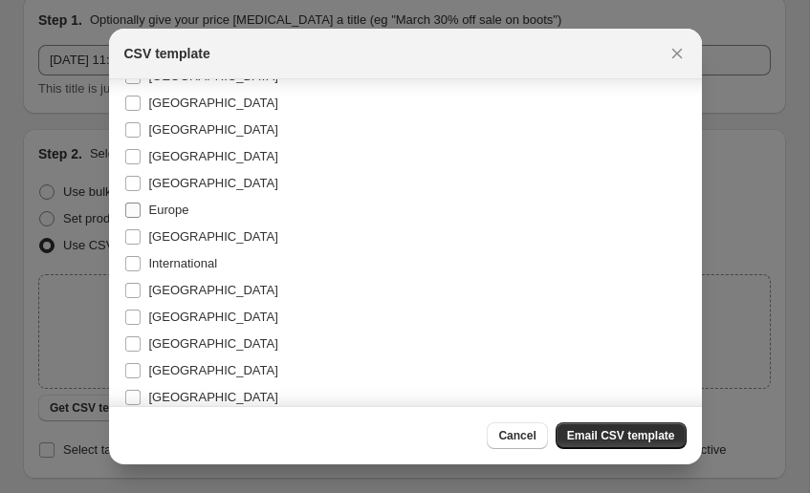
click at [158, 217] on span "Europe" at bounding box center [169, 210] width 40 height 14
click at [141, 217] on input "Europe" at bounding box center [132, 210] width 15 height 15
checkbox input "true"
click at [643, 443] on span "Email CSV template" at bounding box center [621, 435] width 108 height 15
